Goal: Task Accomplishment & Management: Use online tool/utility

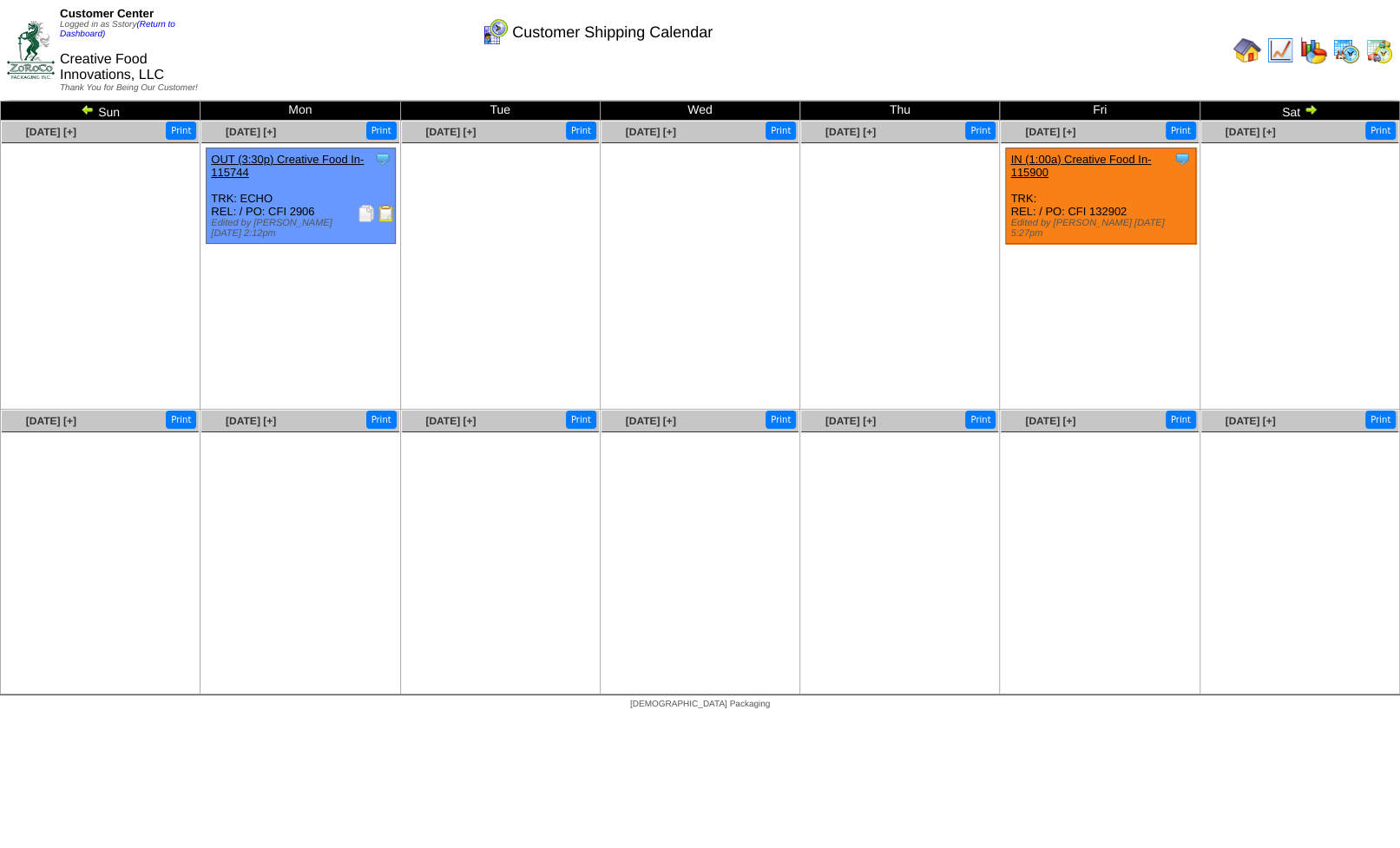
click at [387, 211] on img at bounding box center [387, 213] width 17 height 17
click at [1344, 49] on img at bounding box center [1346, 50] width 28 height 28
